Goal: Task Accomplishment & Management: Manage account settings

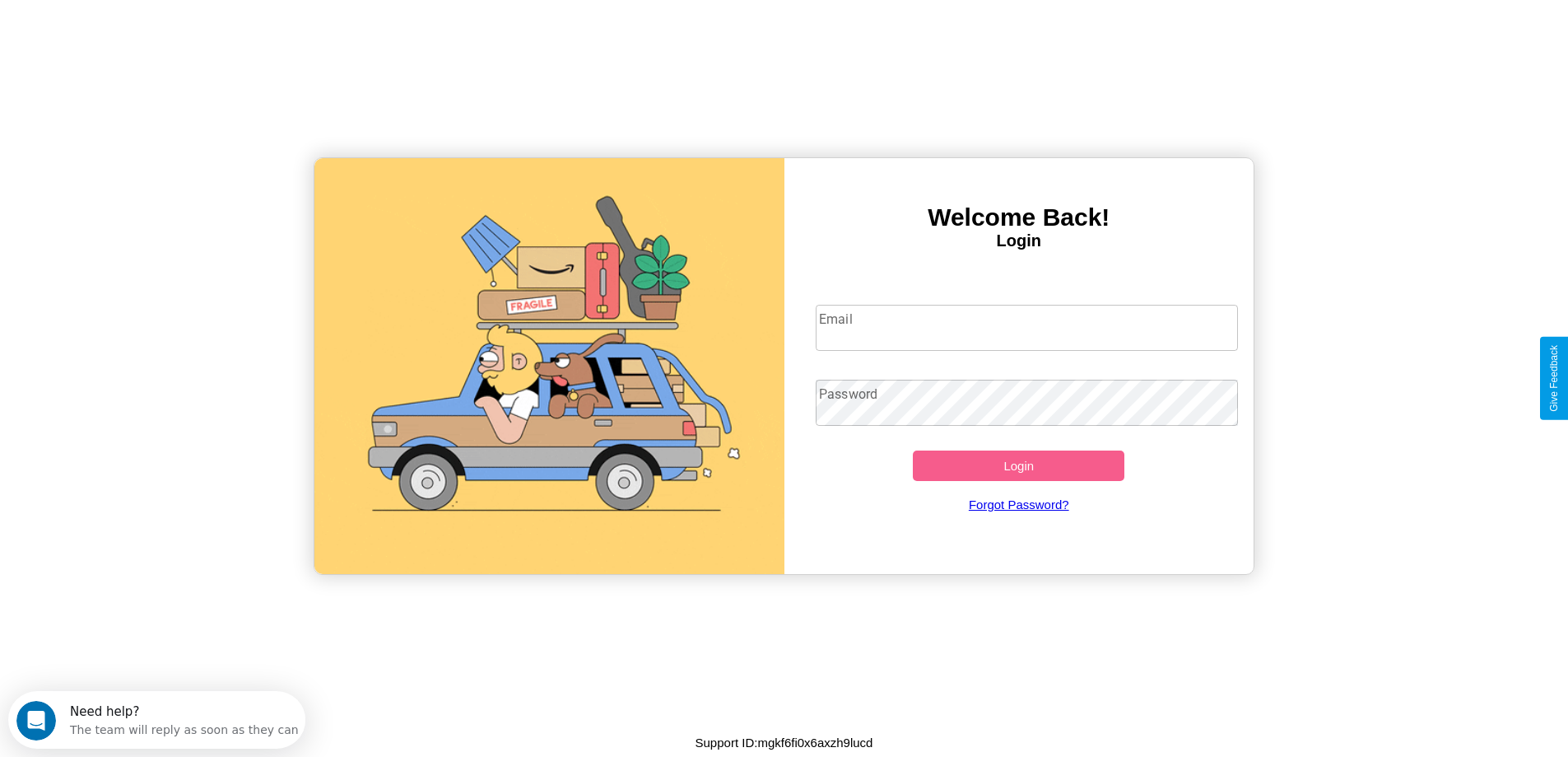
click at [1026, 328] on input "Email" at bounding box center [1026, 328] width 422 height 46
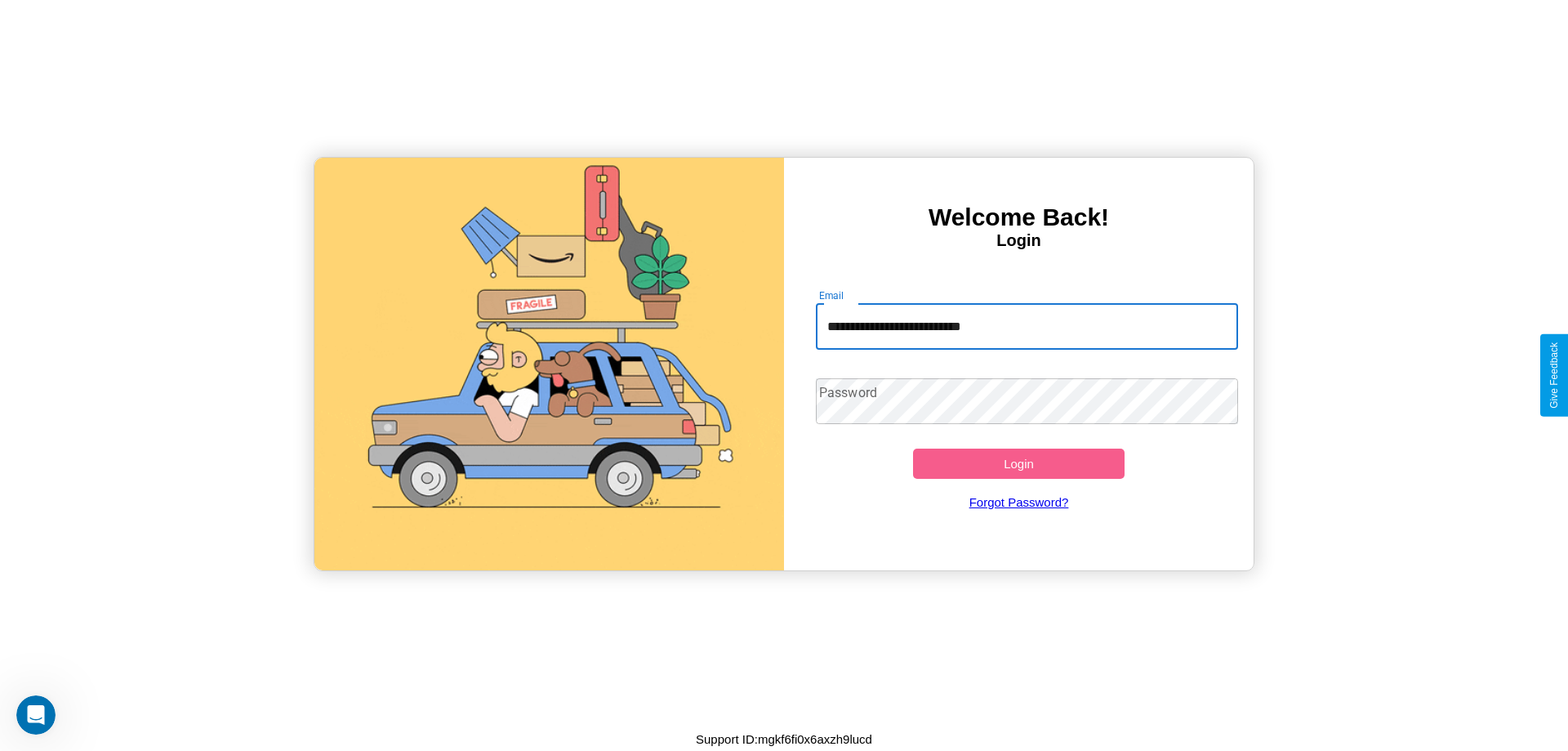
type input "**********"
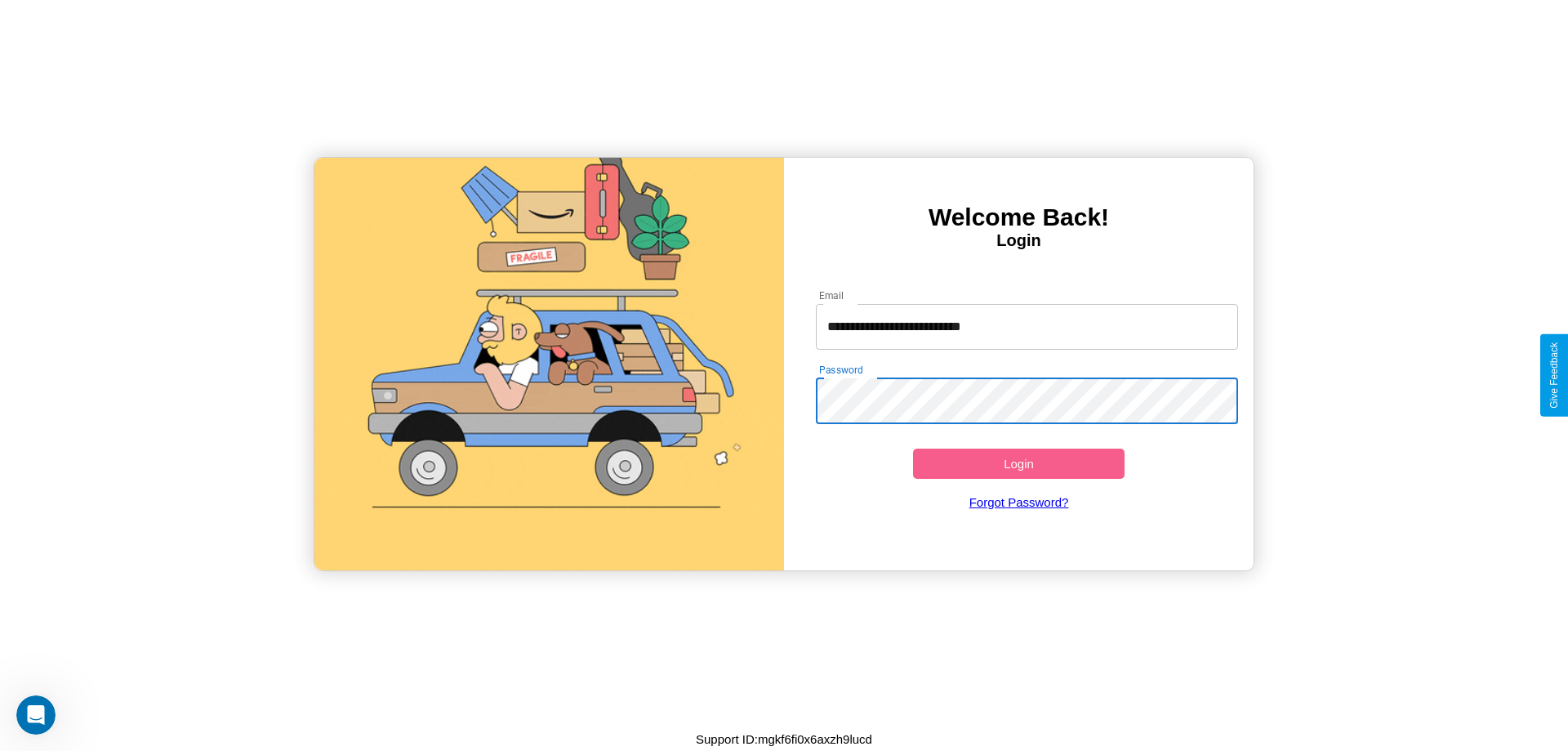
click at [1018, 463] on button "Login" at bounding box center [1018, 464] width 211 height 31
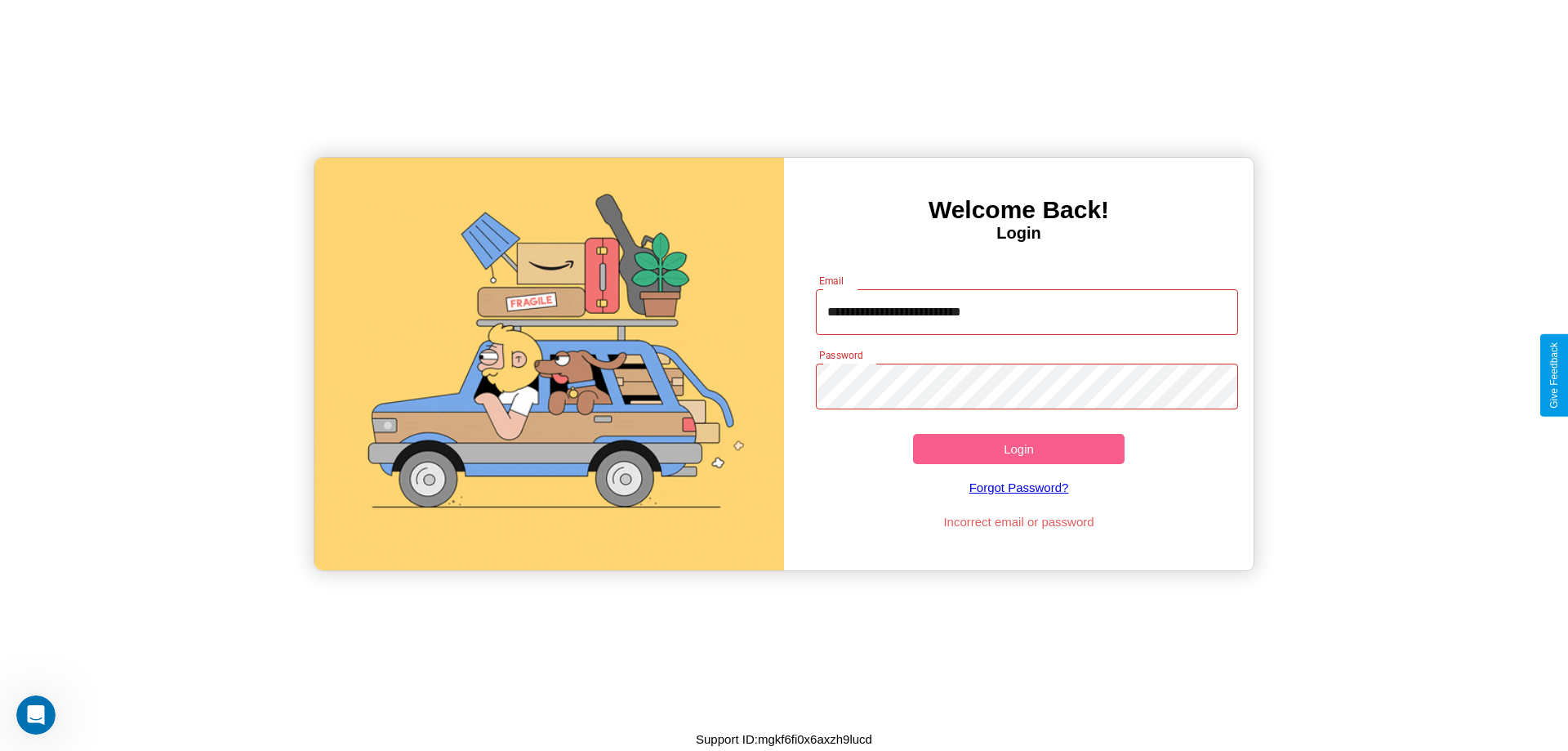
click at [1018, 449] on button "Login" at bounding box center [1018, 450] width 211 height 31
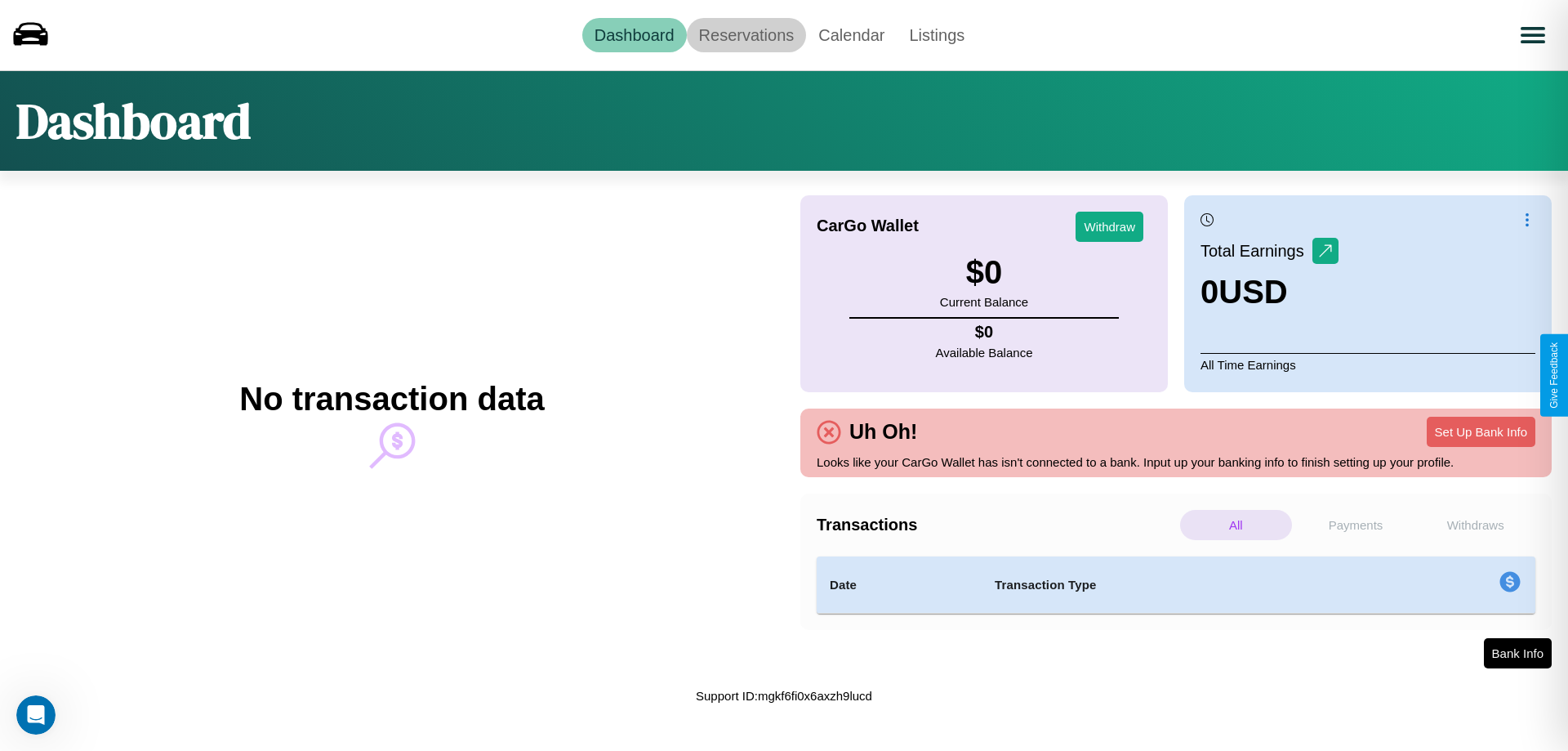
click at [746, 34] on link "Reservations" at bounding box center [747, 35] width 120 height 34
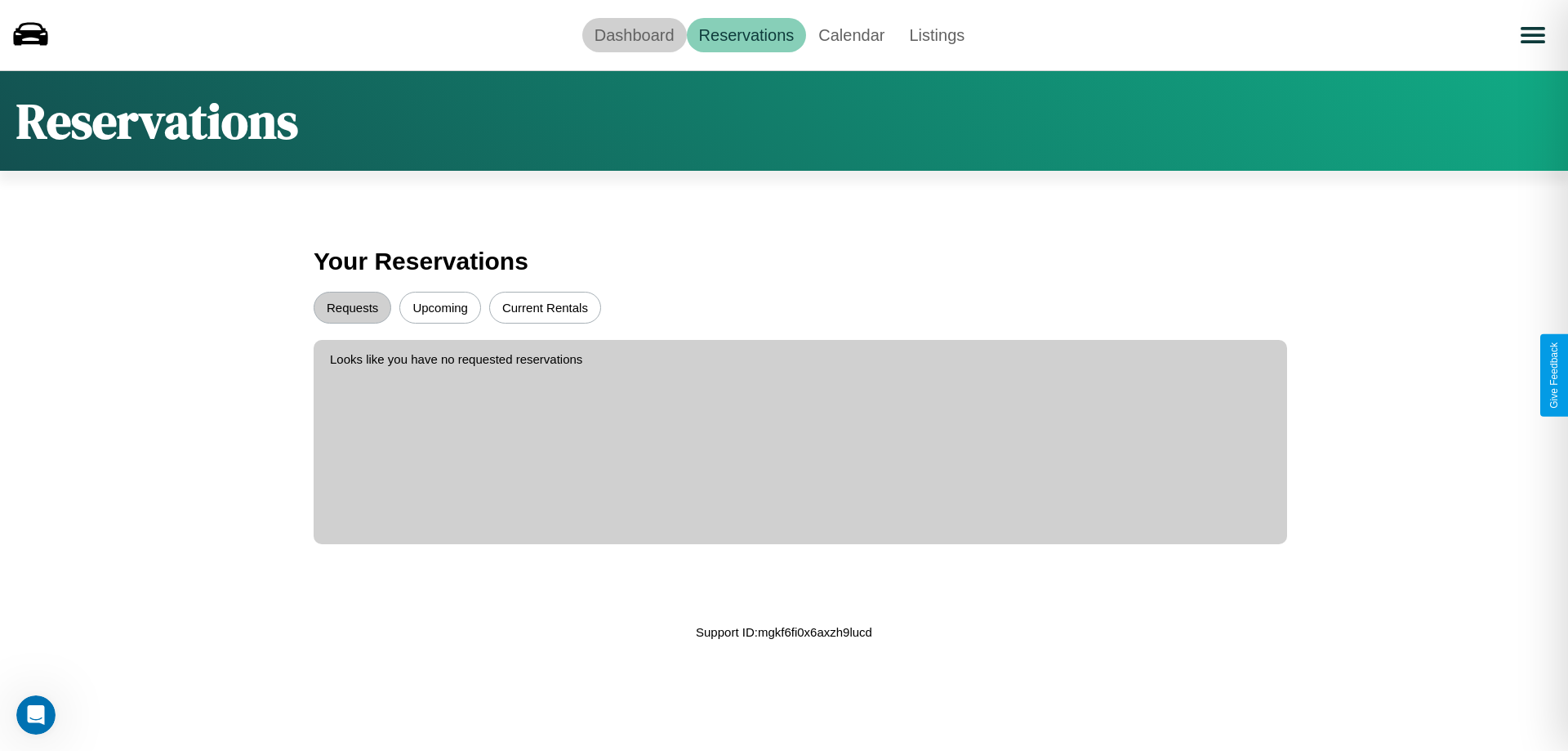
click at [634, 34] on link "Dashboard" at bounding box center [634, 35] width 104 height 34
